Goal: Information Seeking & Learning: Learn about a topic

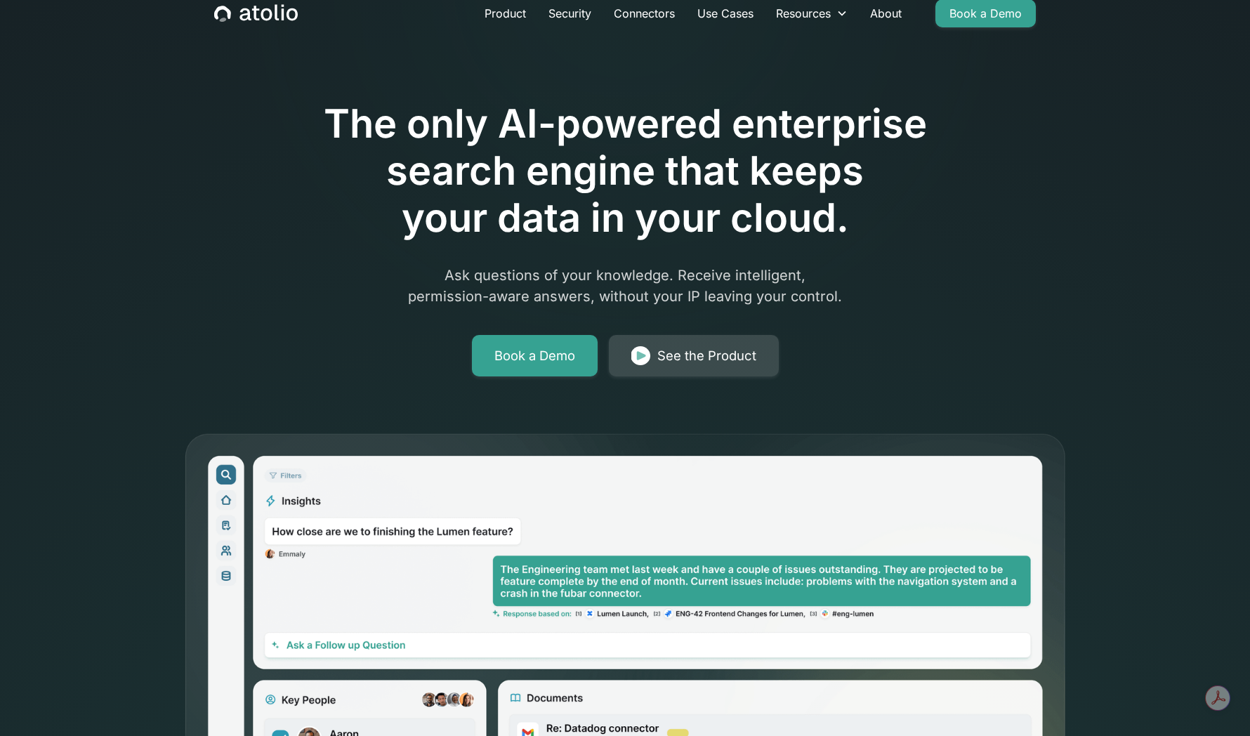
scroll to position [46, 0]
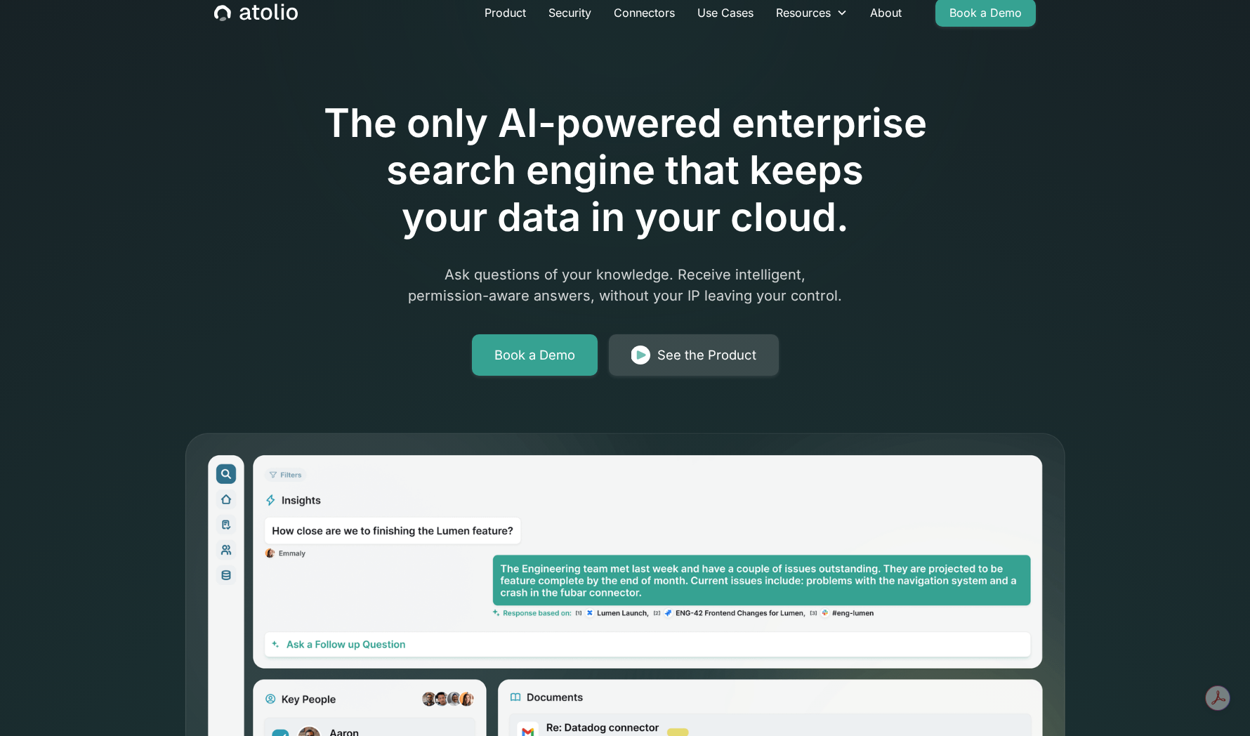
click at [659, 343] on link "See the Product" at bounding box center [694, 355] width 170 height 42
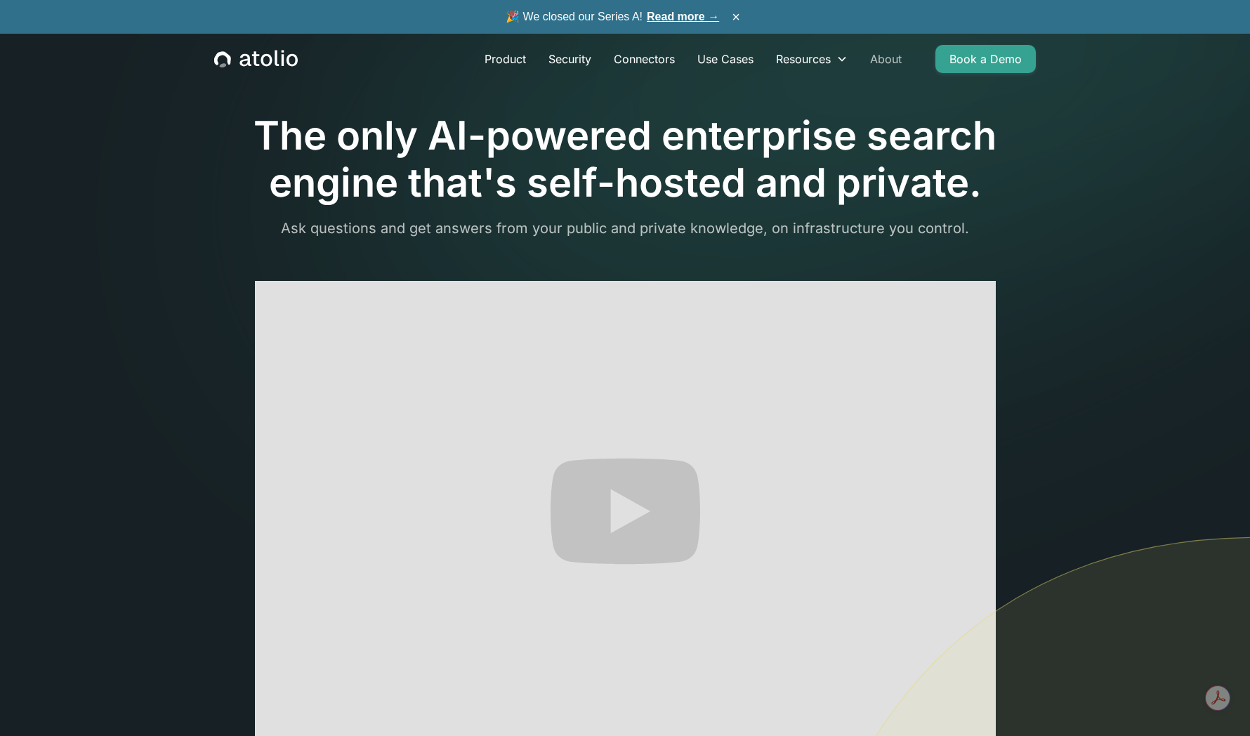
click at [894, 62] on link "About" at bounding box center [886, 59] width 54 height 28
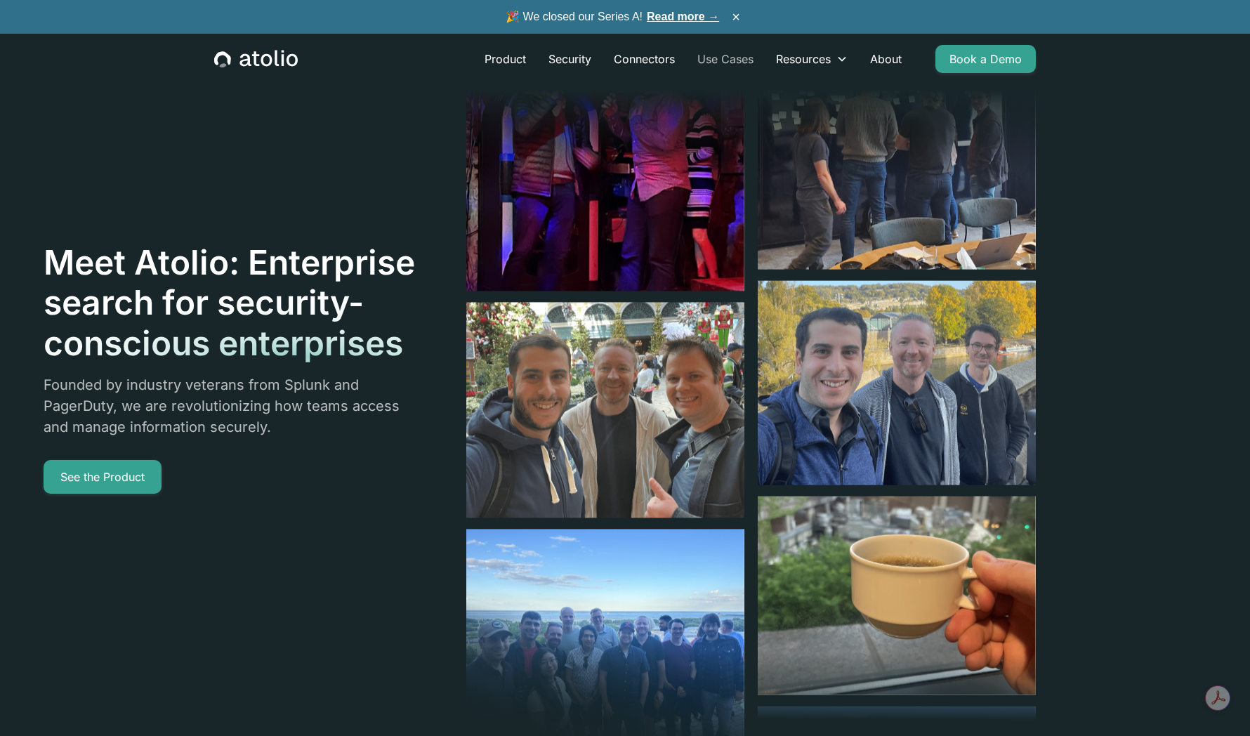
click at [721, 62] on link "Use Cases" at bounding box center [725, 59] width 79 height 28
